Goal: Find specific page/section: Find specific page/section

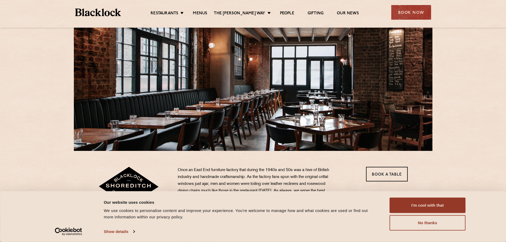
scroll to position [106, 0]
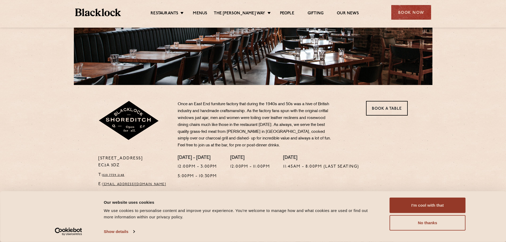
click at [401, 195] on div "Consent Details [#IABV2SETTINGS#] About Our website uses cookies We use cookies…" at bounding box center [253, 216] width 506 height 51
click at [403, 199] on button "I'm cool with that" at bounding box center [428, 205] width 76 height 15
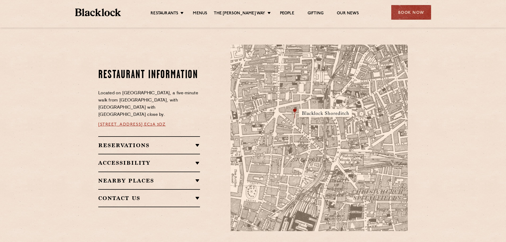
scroll to position [186, 0]
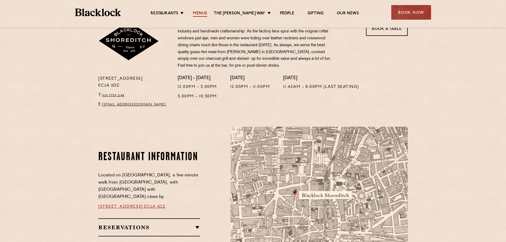
click at [207, 12] on link "Menus" at bounding box center [200, 14] width 14 height 6
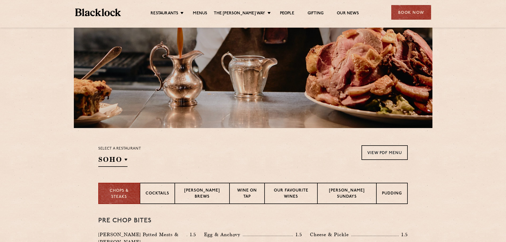
scroll to position [186, 0]
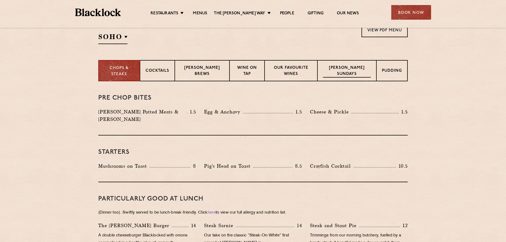
click at [357, 71] on p "[PERSON_NAME] Sundays" at bounding box center [347, 71] width 48 height 12
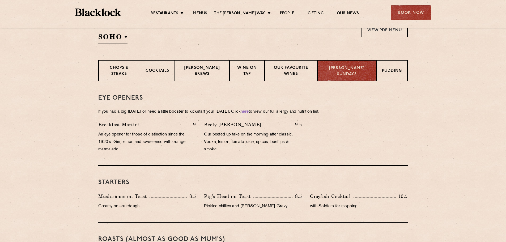
click at [354, 70] on p "[PERSON_NAME] Sundays" at bounding box center [347, 71] width 48 height 12
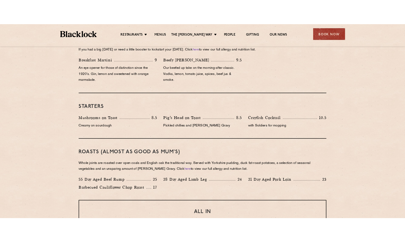
scroll to position [345, 0]
